Goal: Obtain resource: Download file/media

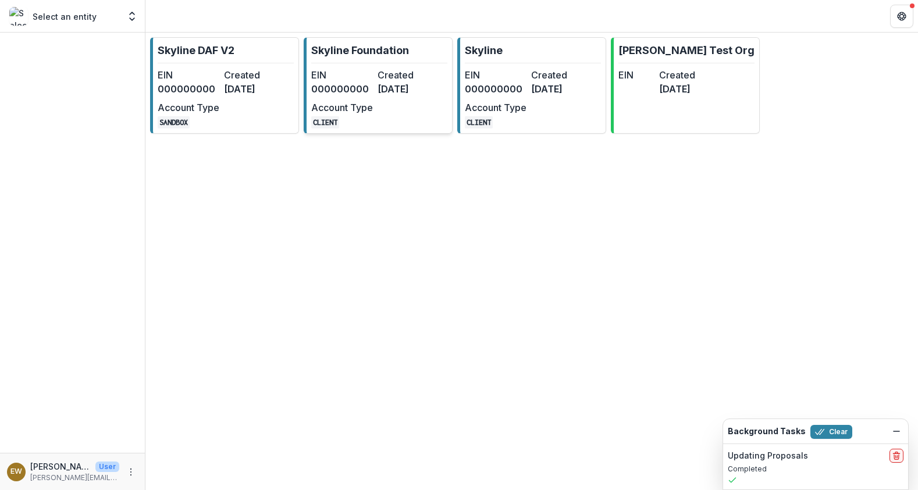
click at [391, 41] on link "Skyline Foundation EIN 000000000 Created [DATE] Account Type CLIENT" at bounding box center [378, 85] width 149 height 97
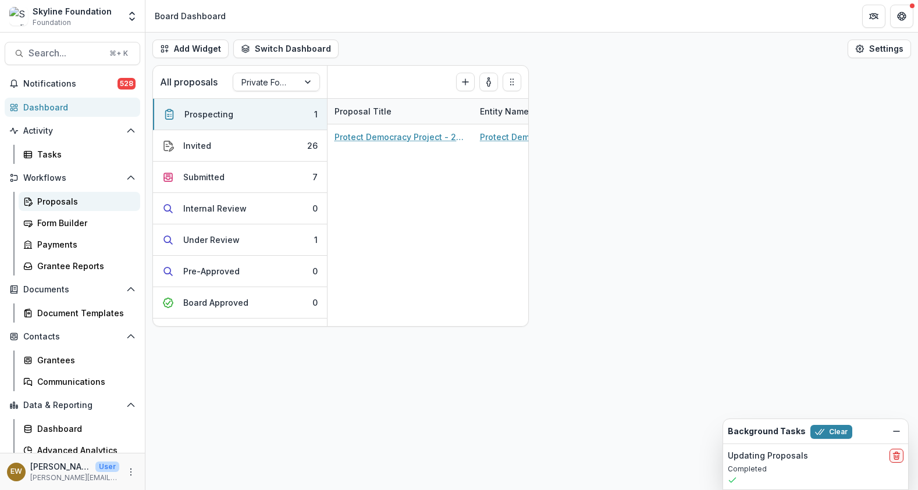
click at [66, 197] on div "Proposals" at bounding box center [84, 201] width 94 height 12
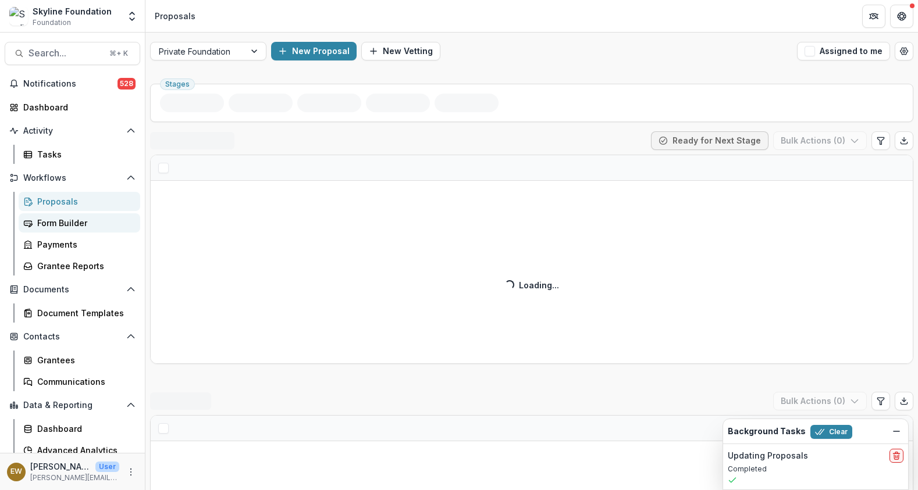
click at [63, 218] on div "Form Builder" at bounding box center [84, 223] width 94 height 12
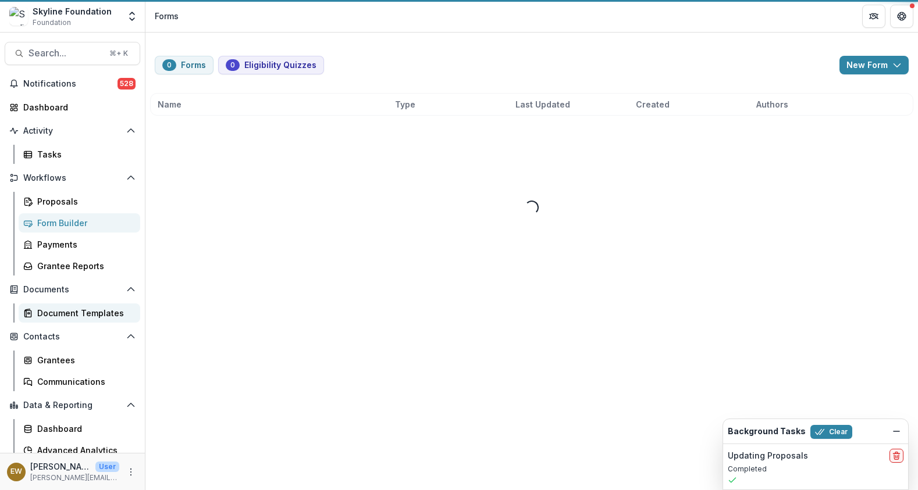
click at [84, 315] on div "Document Templates" at bounding box center [84, 313] width 94 height 12
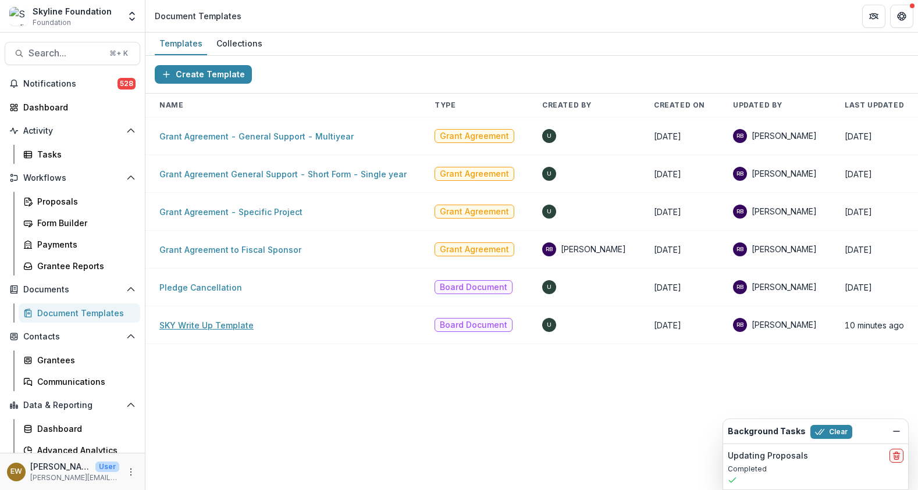
click at [199, 325] on link "SKY Write Up Template" at bounding box center [206, 326] width 94 height 10
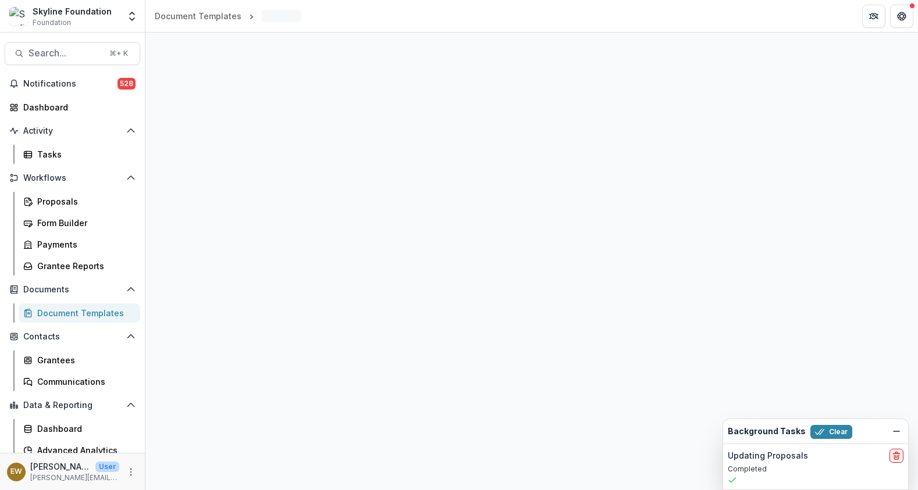
select select "**********"
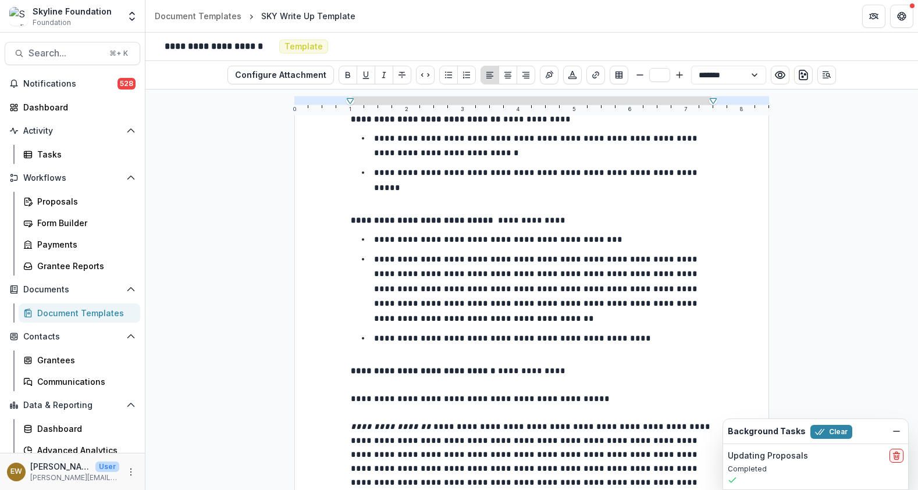
scroll to position [1294, 0]
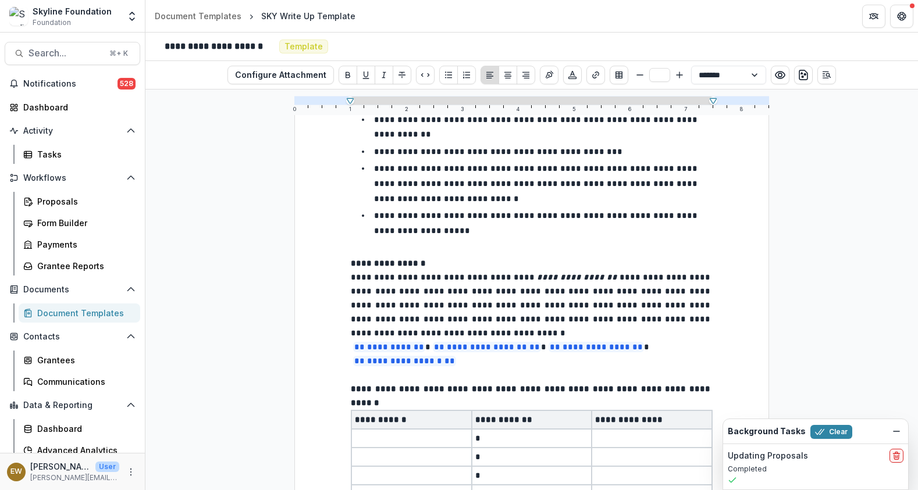
type input "**"
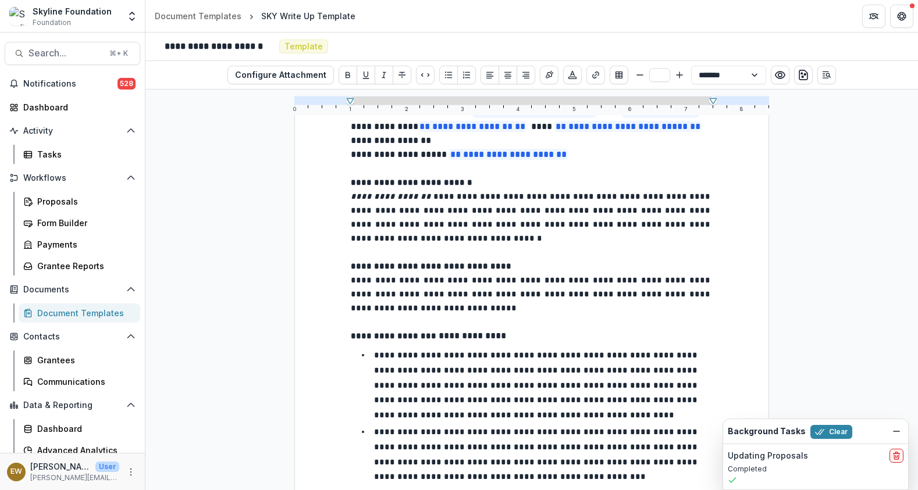
scroll to position [279, 0]
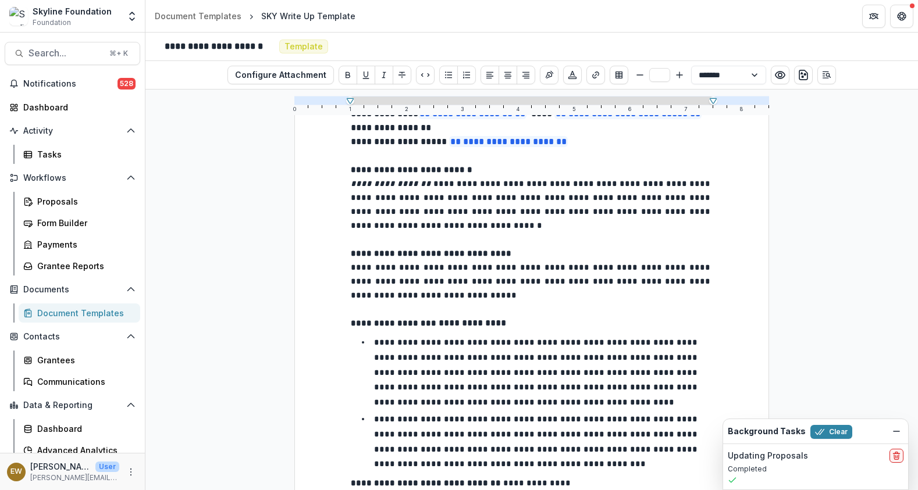
click at [415, 188] on em "**********" at bounding box center [392, 184] width 83 height 8
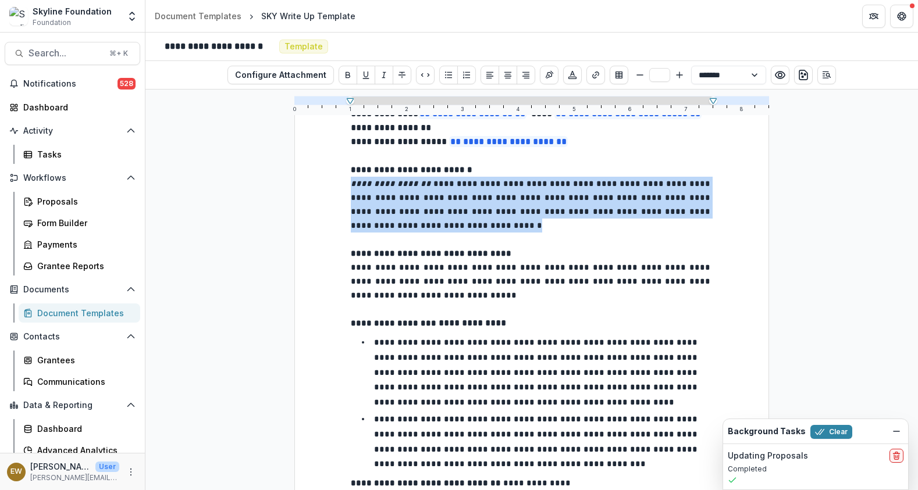
click at [415, 188] on em "**********" at bounding box center [392, 184] width 83 height 8
click at [628, 198] on span "**********" at bounding box center [532, 205] width 362 height 50
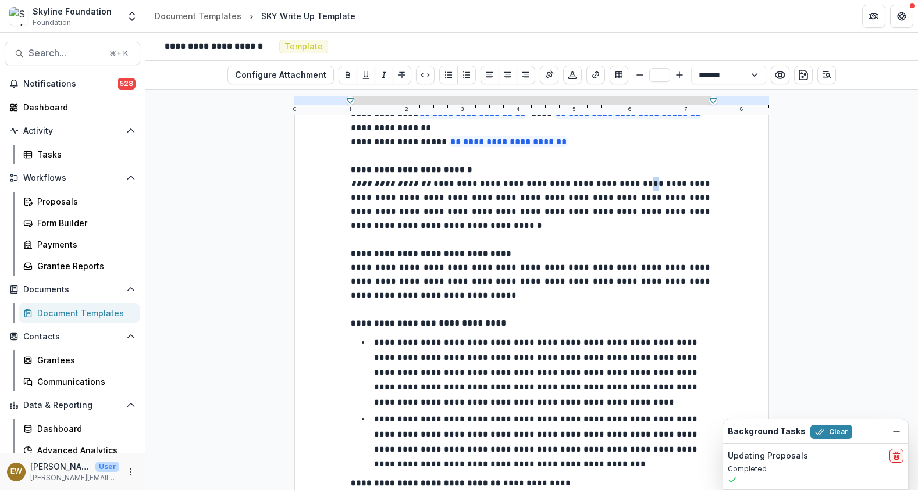
click at [628, 198] on span "**********" at bounding box center [532, 205] width 362 height 50
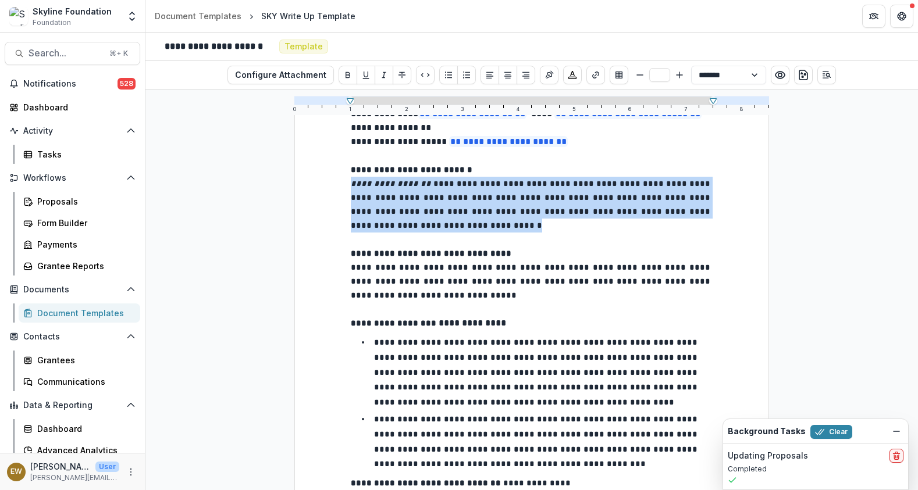
click at [628, 198] on span "**********" at bounding box center [532, 205] width 362 height 50
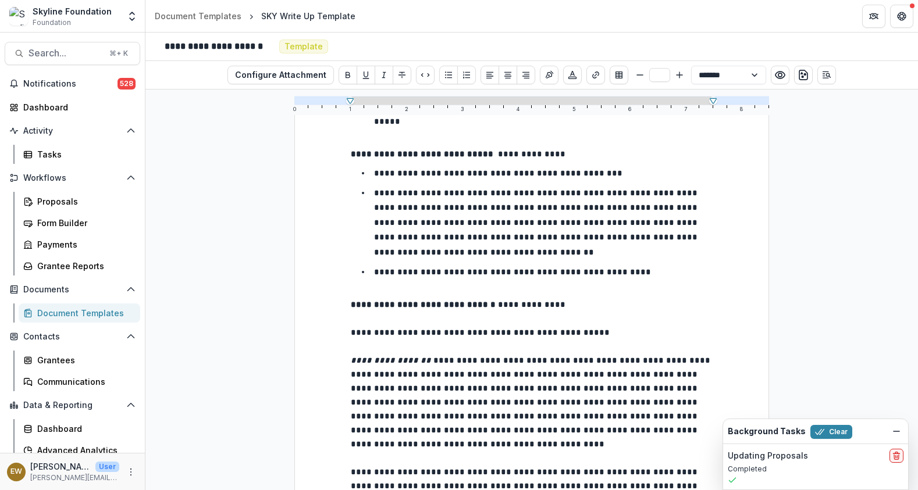
scroll to position [714, 0]
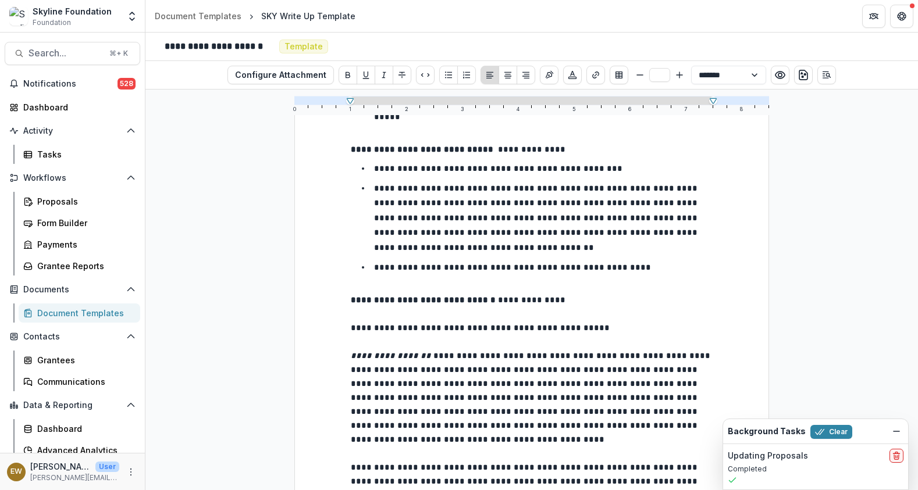
click at [359, 324] on span "**********" at bounding box center [480, 328] width 259 height 8
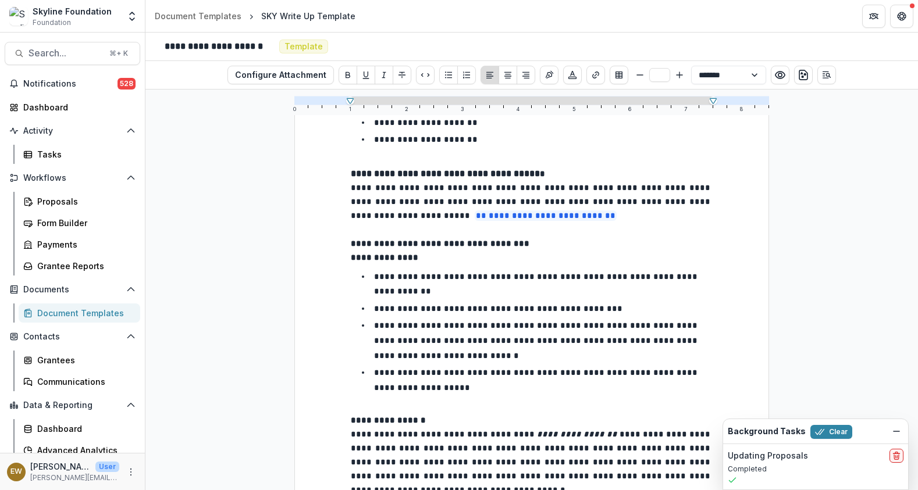
scroll to position [1280, 0]
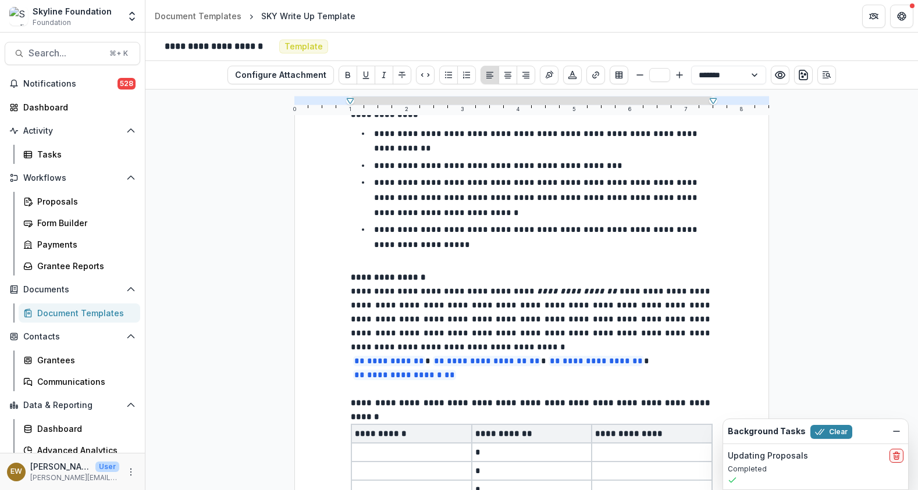
click at [522, 446] on p "*" at bounding box center [531, 453] width 113 height 14
click at [537, 464] on p "*" at bounding box center [531, 471] width 113 height 14
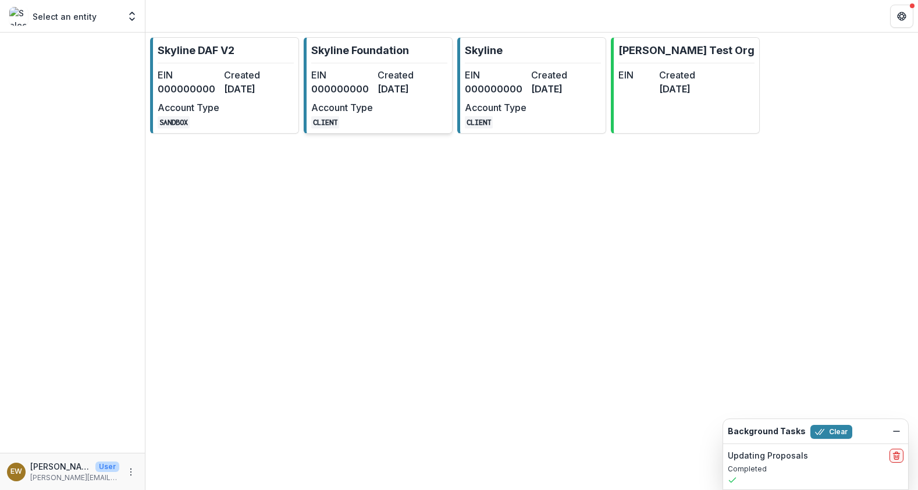
click at [401, 80] on dt "Created" at bounding box center [409, 75] width 62 height 14
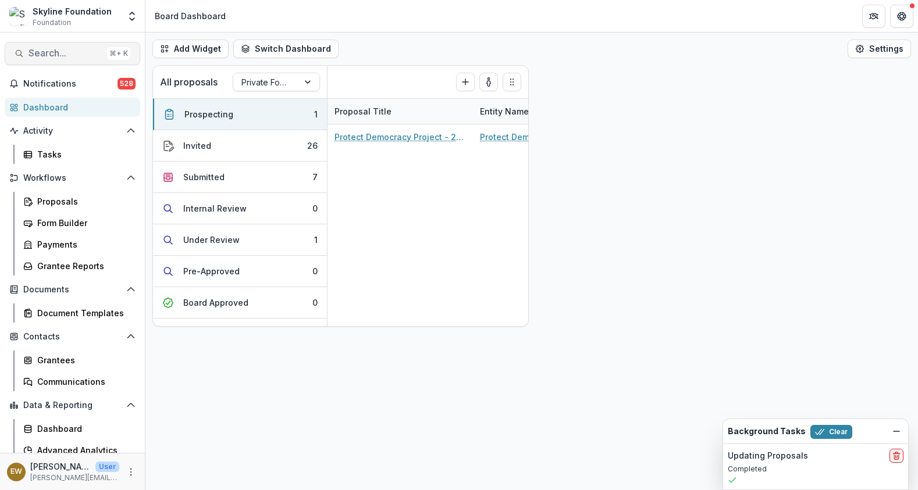
click at [69, 52] on span "Search..." at bounding box center [66, 53] width 74 height 11
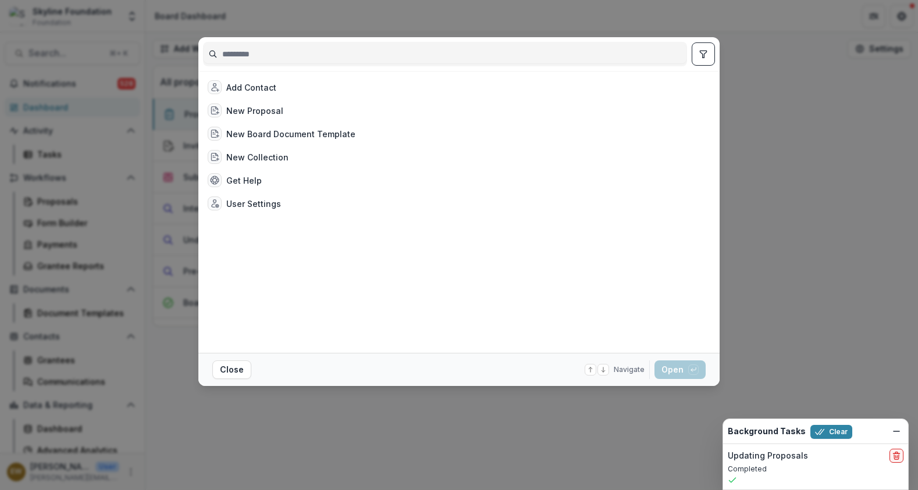
click at [424, 52] on input at bounding box center [445, 54] width 483 height 19
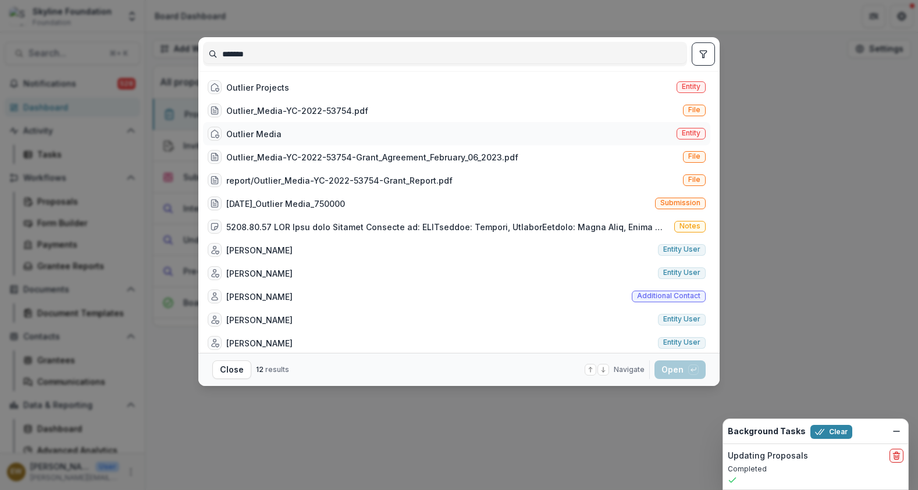
type input "*******"
click at [289, 133] on div "Outlier Media Entity" at bounding box center [456, 133] width 507 height 23
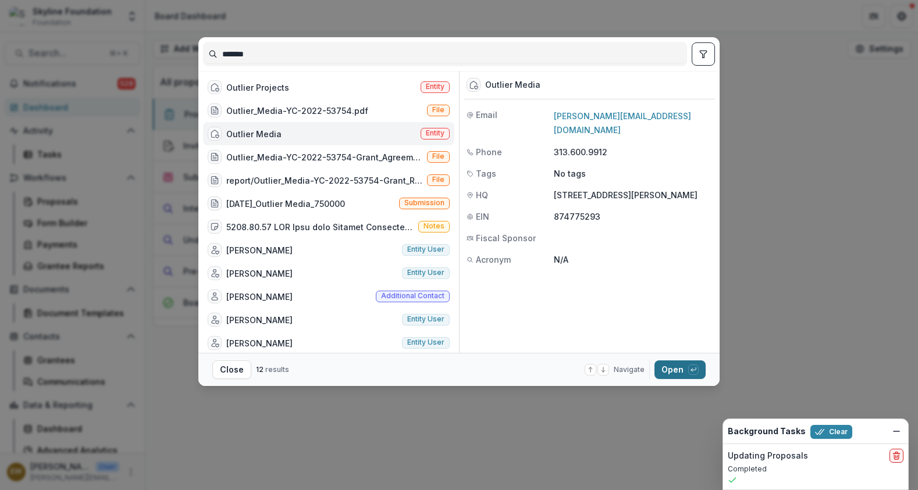
click at [667, 369] on button "Open with enter key" at bounding box center [679, 370] width 51 height 19
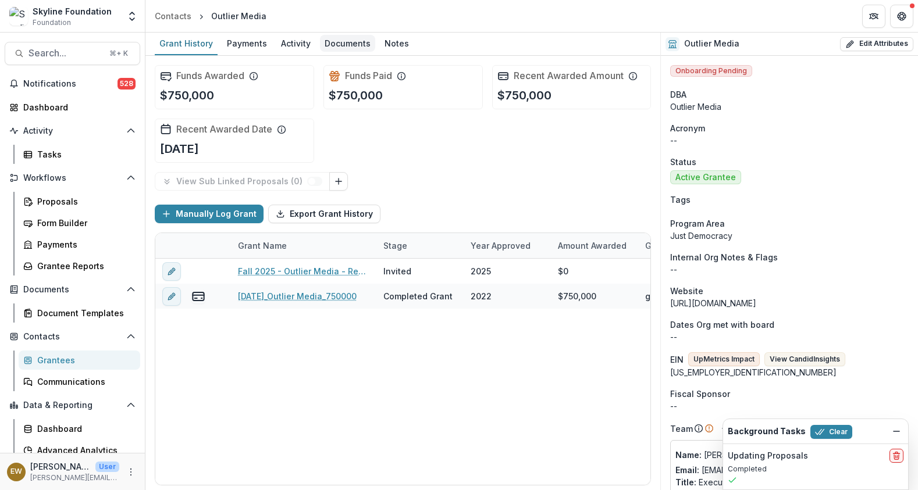
click at [340, 37] on div "Documents" at bounding box center [347, 43] width 55 height 17
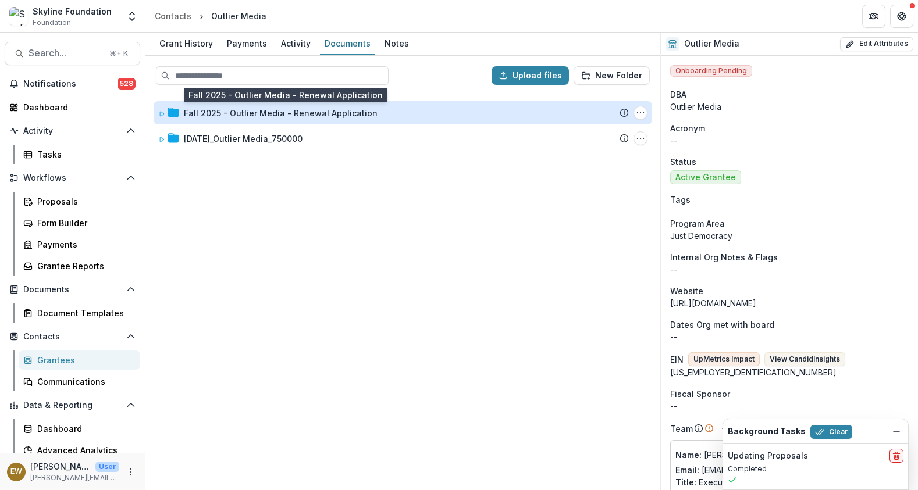
click at [269, 112] on div "Fall 2025 - Outlier Media - Renewal Application" at bounding box center [281, 113] width 194 height 12
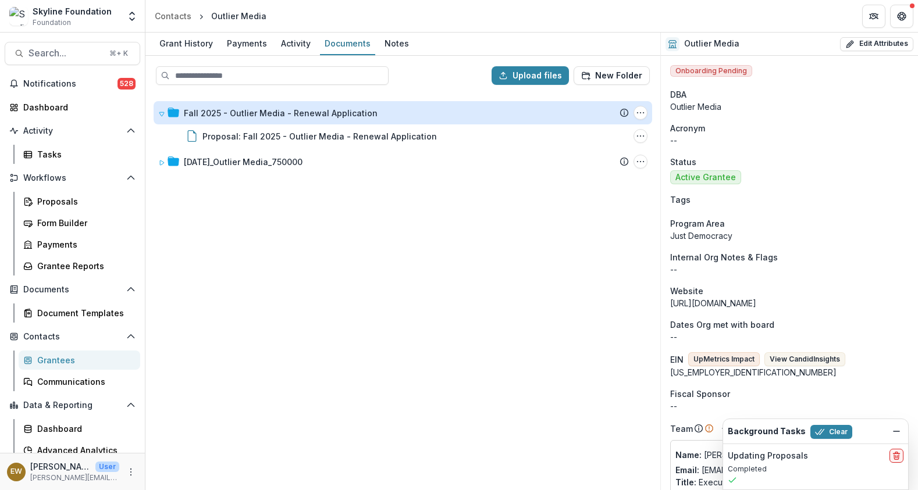
click at [269, 112] on div "Fall 2025 - Outlier Media - Renewal Application" at bounding box center [281, 113] width 194 height 12
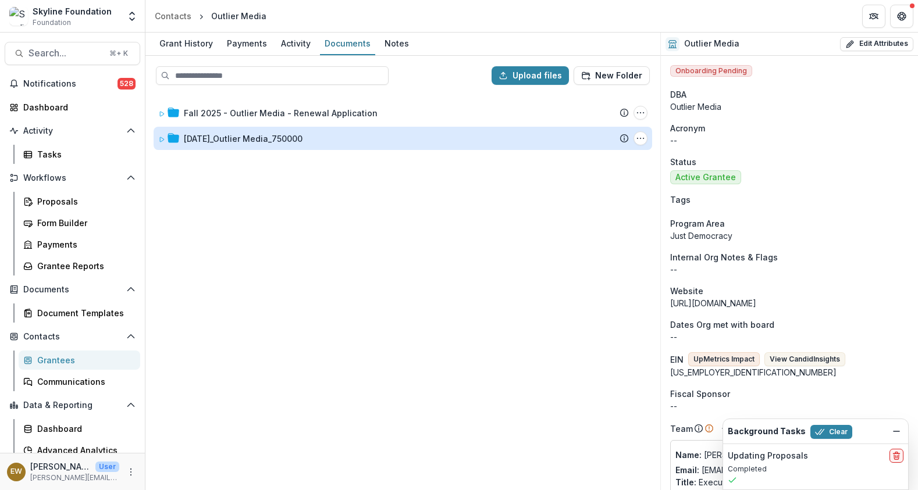
click at [243, 142] on div "11-30-2022_Outlier Media_750000" at bounding box center [243, 139] width 119 height 12
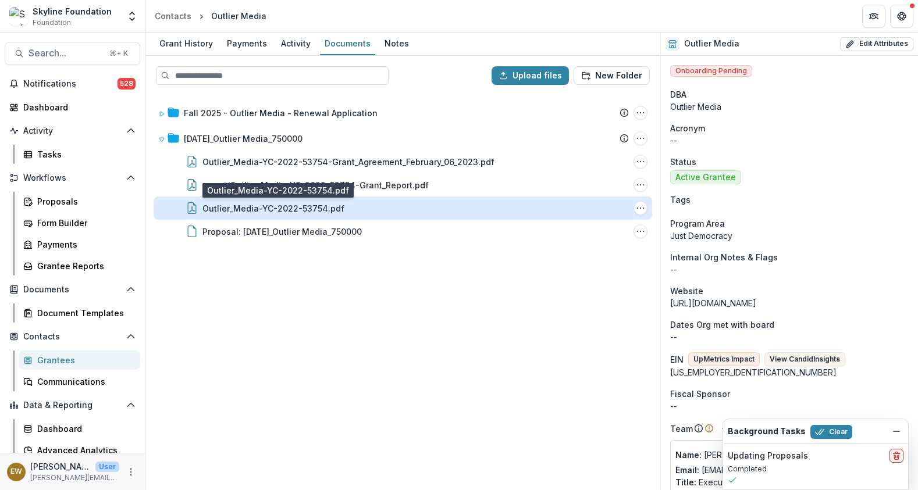
click at [297, 203] on div "Outlier_Media-YC-2022-53754.pdf" at bounding box center [273, 208] width 142 height 12
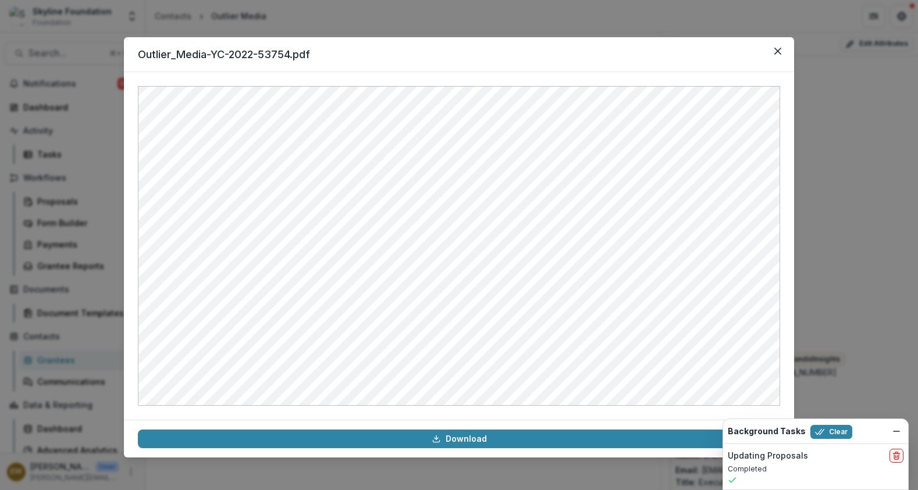
click at [97, 165] on div "Outlier_Media-YC-2022-53754.pdf Download" at bounding box center [459, 245] width 918 height 490
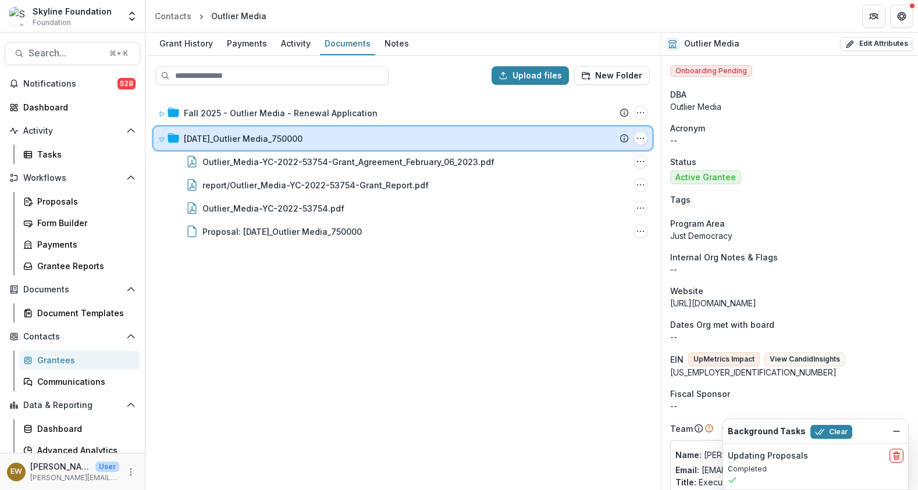
click at [162, 140] on icon at bounding box center [161, 139] width 7 height 7
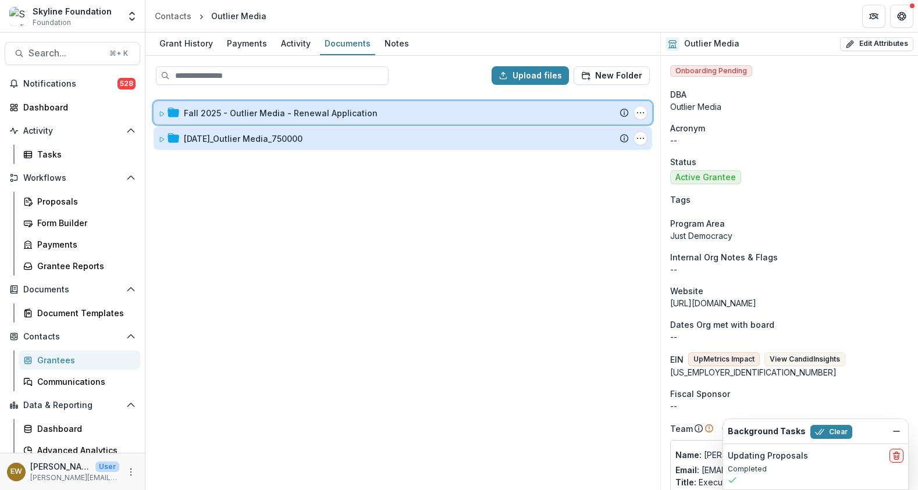
click at [162, 112] on icon at bounding box center [162, 114] width 4 height 5
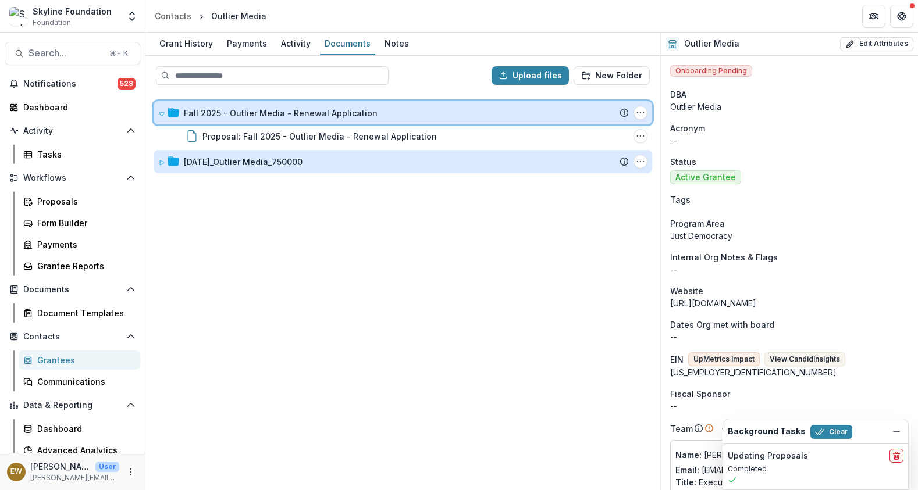
click at [162, 112] on icon at bounding box center [161, 114] width 5 height 4
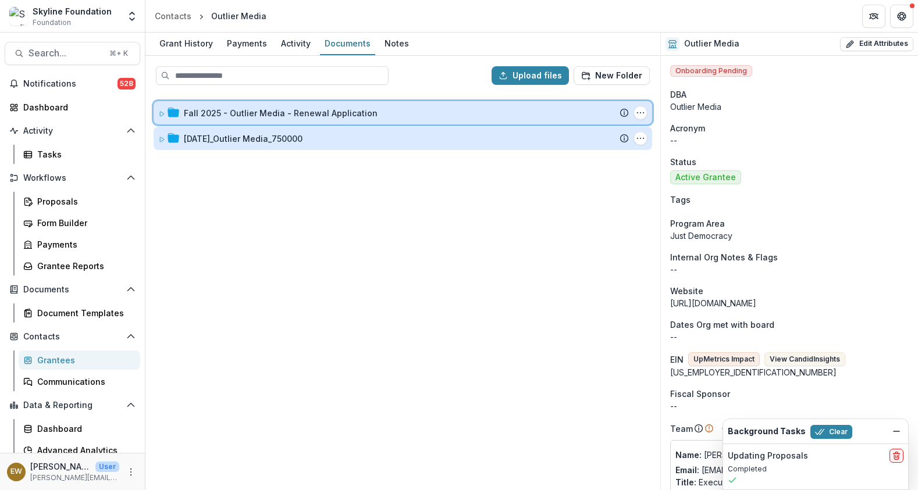
click at [165, 105] on div "Fall 2025 - Outlier Media - Renewal Application Submission Temelio Proposal Att…" at bounding box center [403, 112] width 499 height 23
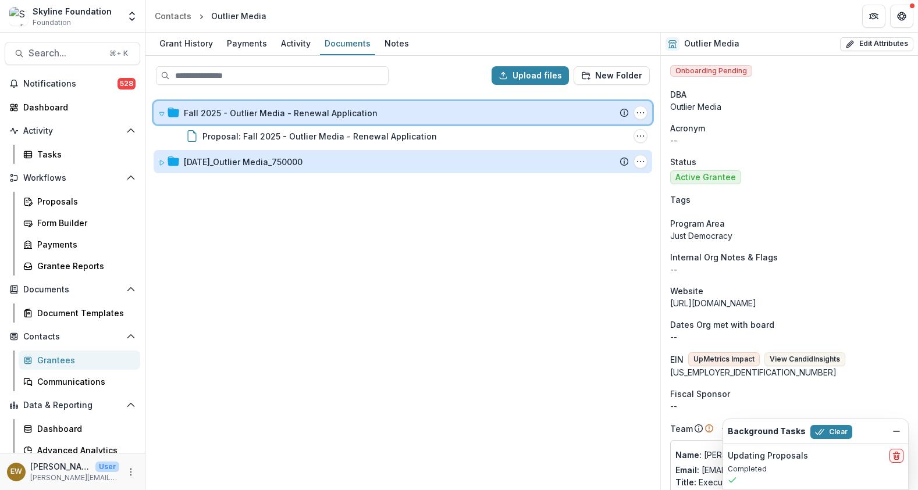
click at [165, 105] on div "Fall 2025 - Outlier Media - Renewal Application Submission Temelio Proposal Att…" at bounding box center [403, 112] width 499 height 23
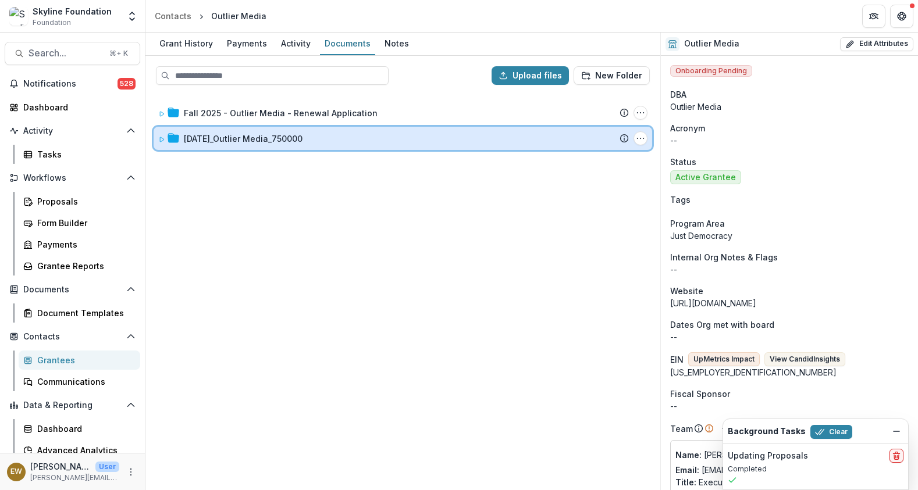
click at [162, 137] on icon at bounding box center [161, 139] width 7 height 7
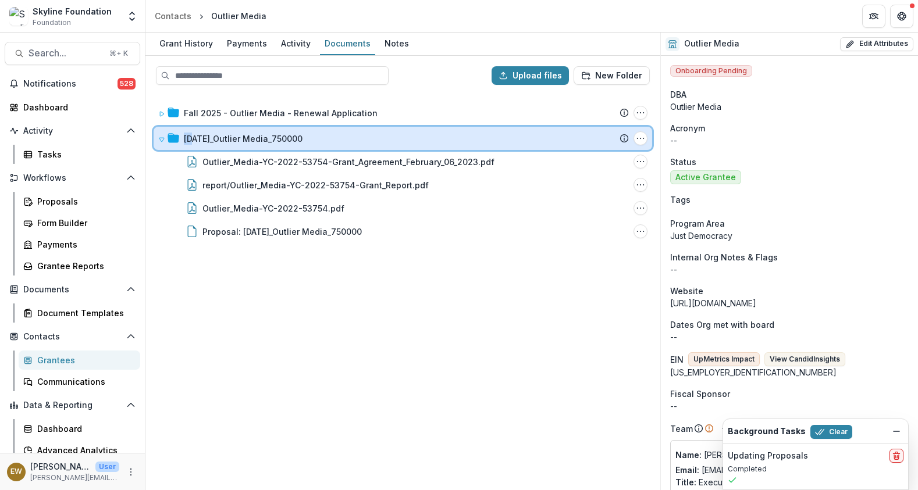
click at [162, 138] on icon at bounding box center [161, 140] width 5 height 4
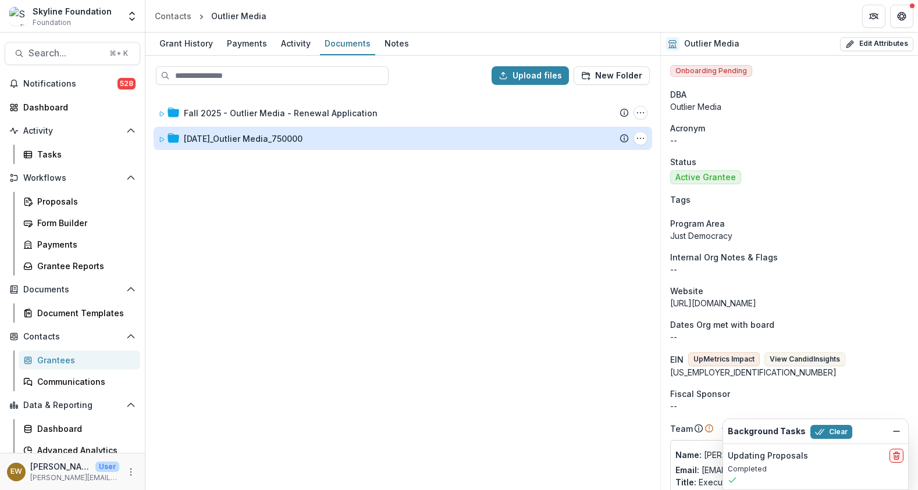
click at [253, 250] on div "Fall 2025 - Outlier Media - Renewal Application Submission Temelio Proposal Att…" at bounding box center [403, 291] width 513 height 395
drag, startPoint x: 375, startPoint y: 255, endPoint x: 368, endPoint y: 239, distance: 18.0
click at [369, 237] on div "Fall 2025 - Outlier Media - Renewal Application Submission Temelio Proposal Att…" at bounding box center [403, 291] width 513 height 395
click at [364, 246] on div "Fall 2025 - Outlier Media - Renewal Application Submission Temelio Proposal Att…" at bounding box center [403, 291] width 513 height 395
click at [204, 115] on div "Fall 2025 - Outlier Media - Renewal Application" at bounding box center [281, 113] width 194 height 12
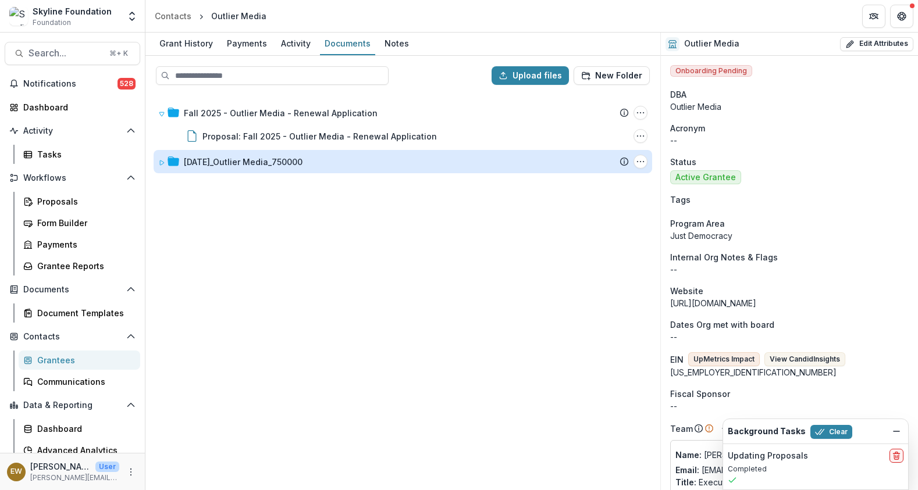
click at [204, 115] on div "Fall 2025 - Outlier Media - Renewal Application" at bounding box center [281, 113] width 194 height 12
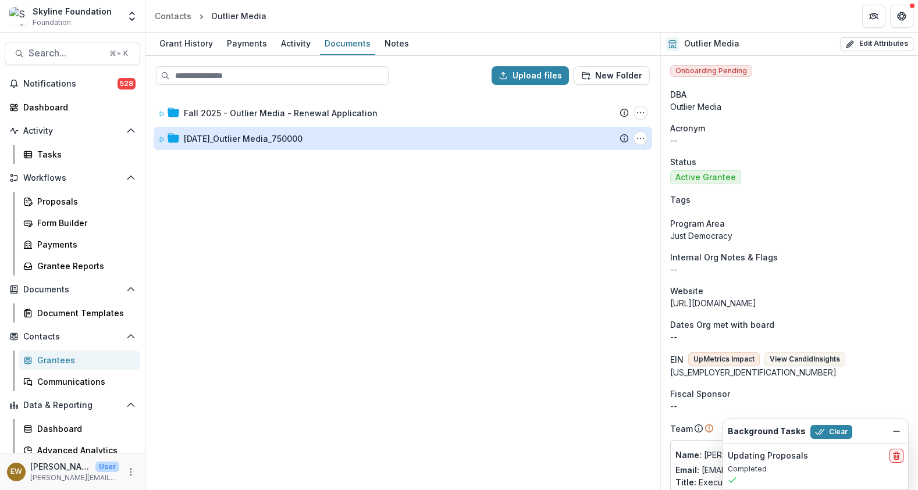
click at [309, 113] on div "Fall 2025 - Outlier Media - Renewal Application" at bounding box center [281, 113] width 194 height 12
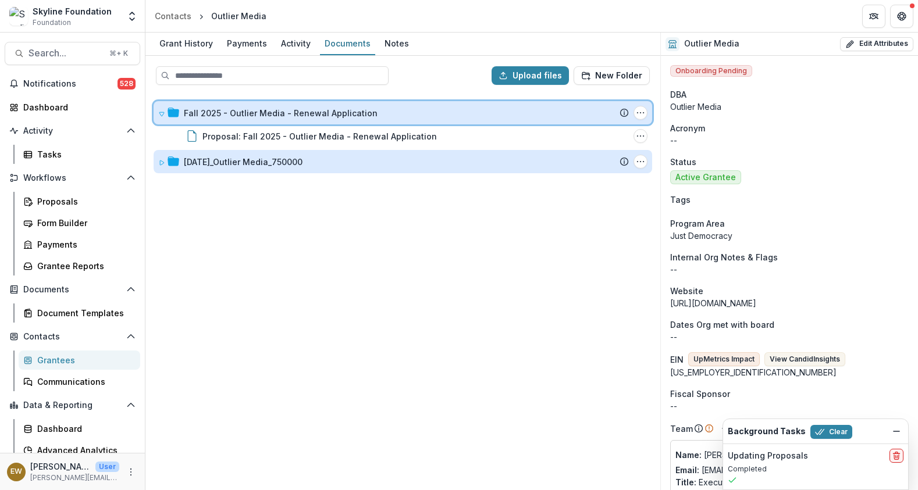
click at [300, 119] on div "Fall 2025 - Outlier Media - Renewal Application Submission Temelio Proposal Att…" at bounding box center [403, 112] width 499 height 23
